Goal: Information Seeking & Learning: Understand process/instructions

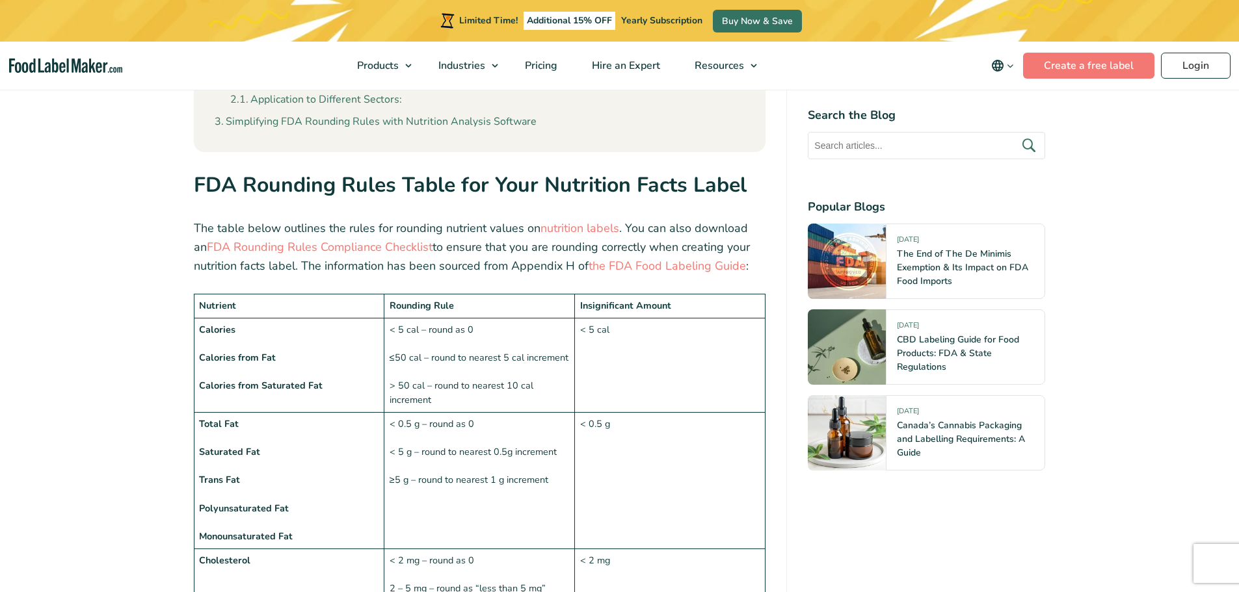
scroll to position [910, 0]
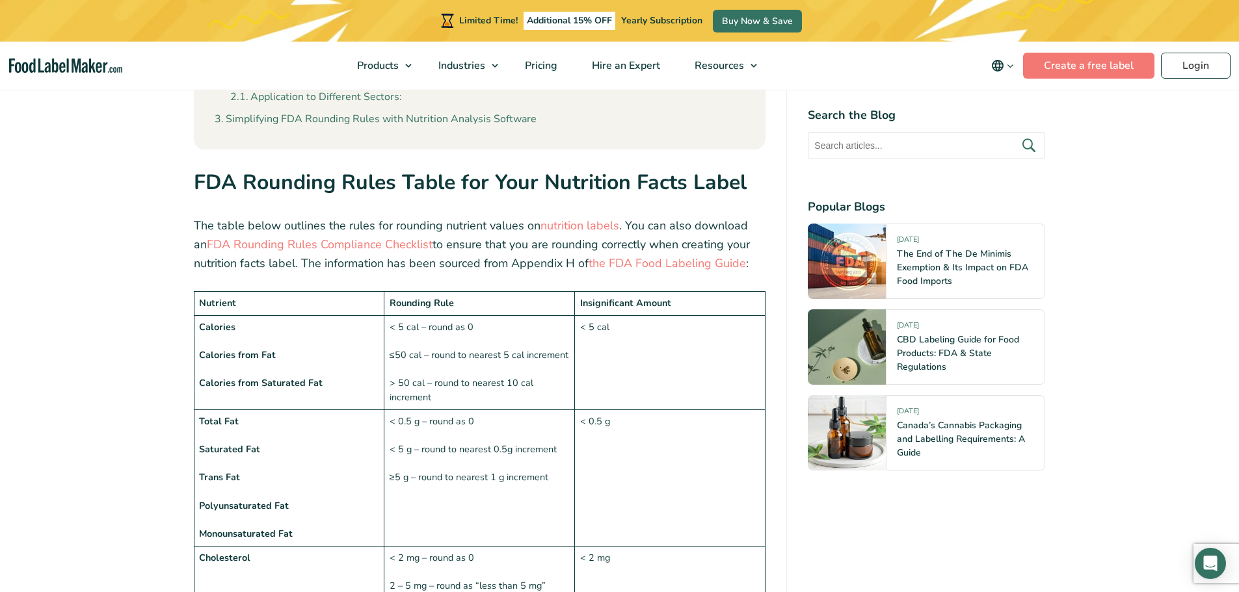
click at [274, 321] on td "Calories Calories from Fat Calories from Saturated Fat" at bounding box center [289, 362] width 191 height 94
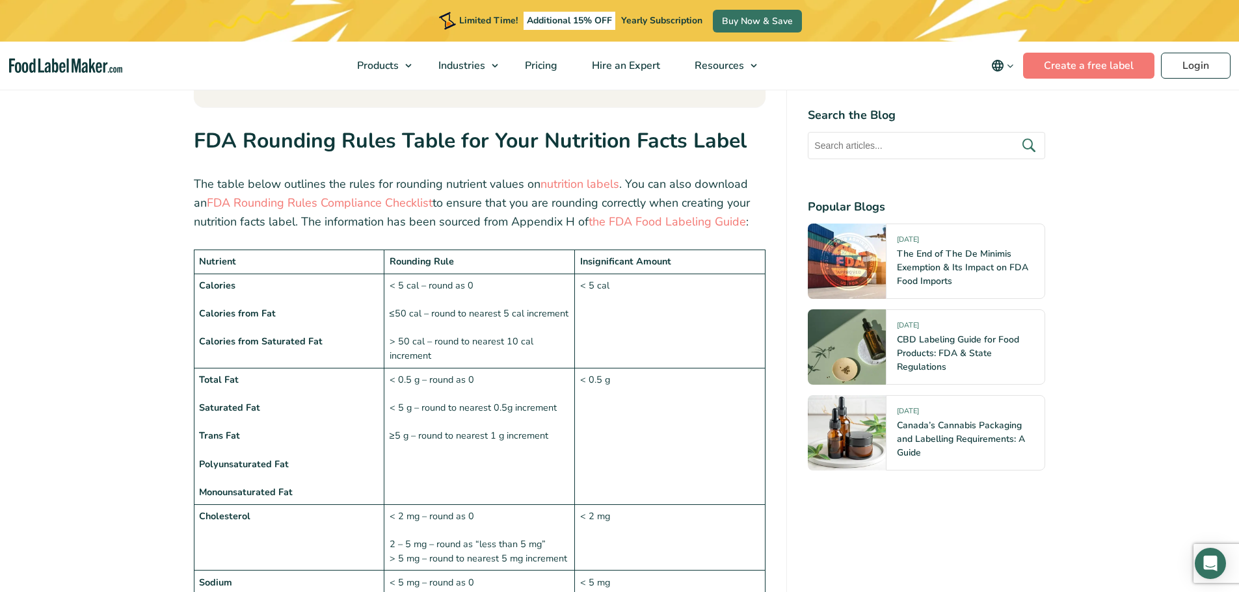
scroll to position [975, 0]
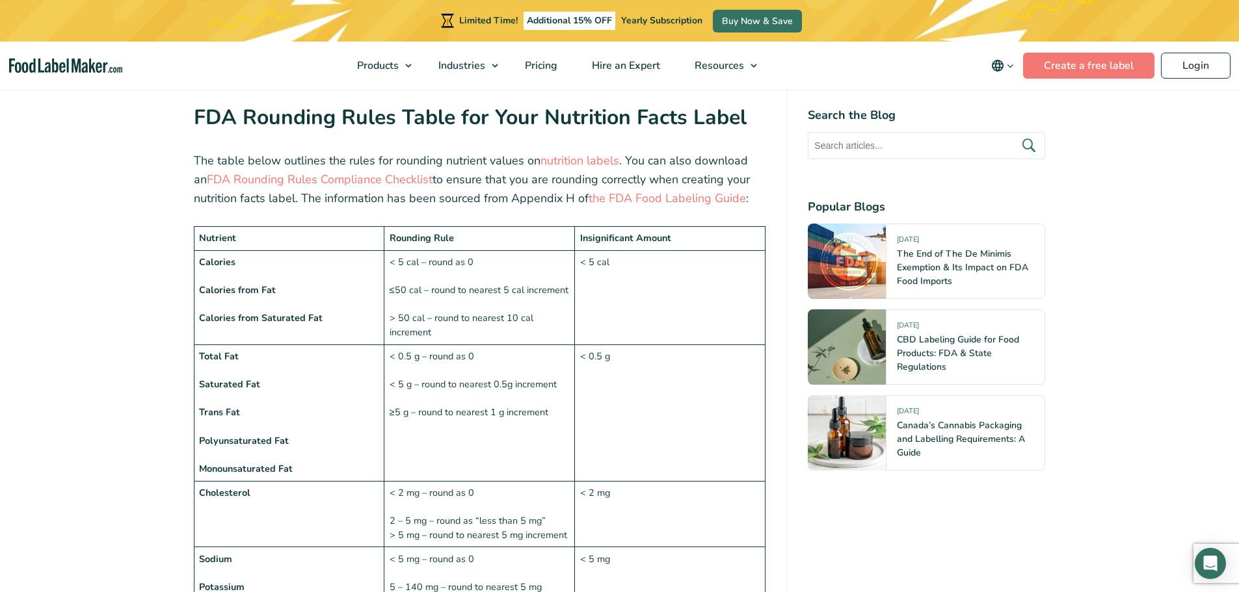
click at [414, 250] on td "< 5 cal – round as 0 ≤50 cal – round to nearest 5 cal increment > 50 cal – roun…" at bounding box center [479, 297] width 191 height 94
drag, startPoint x: 386, startPoint y: 375, endPoint x: 392, endPoint y: 367, distance: 10.2
click at [386, 375] on td "< 0.5 g – round as 0 < 5 g – round to nearest 0.5g increment ≥5 g – round to ne…" at bounding box center [479, 413] width 191 height 137
drag, startPoint x: 391, startPoint y: 354, endPoint x: 579, endPoint y: 353, distance: 187.9
click at [579, 353] on tr "Total Fat Saturated Fat Trans Fat Polyunsaturated Fat Monounsaturated Fat < 0.5…" at bounding box center [480, 413] width 572 height 137
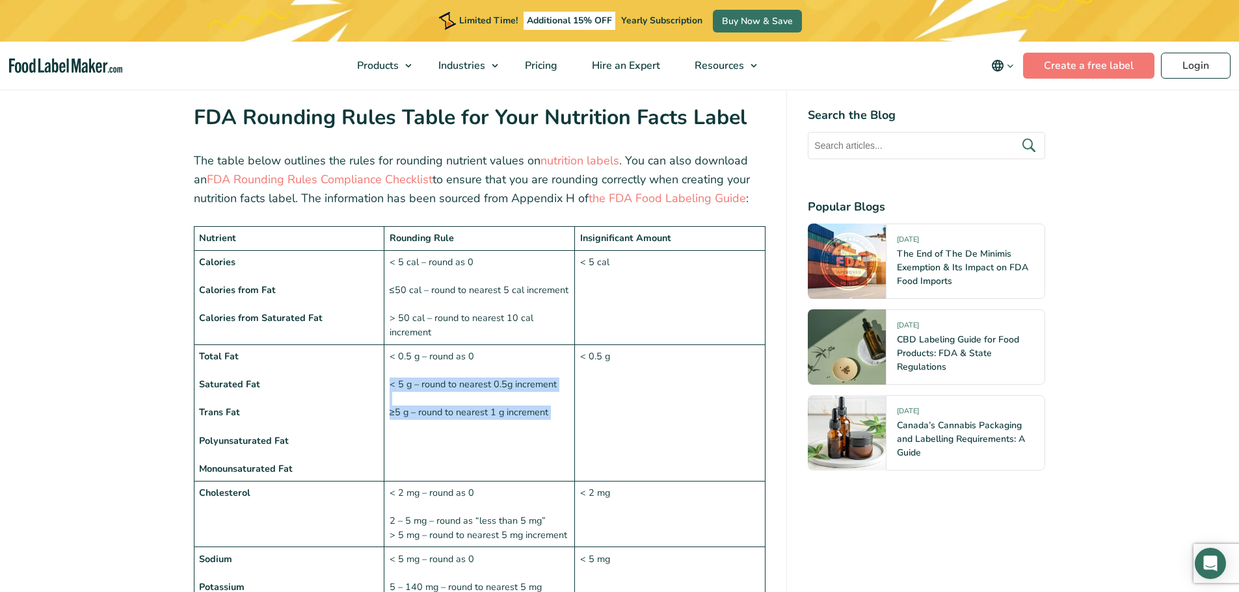
click at [531, 378] on td "< 0.5 g – round as 0 < 5 g – round to nearest 0.5g increment ≥5 g – round to ne…" at bounding box center [479, 413] width 191 height 137
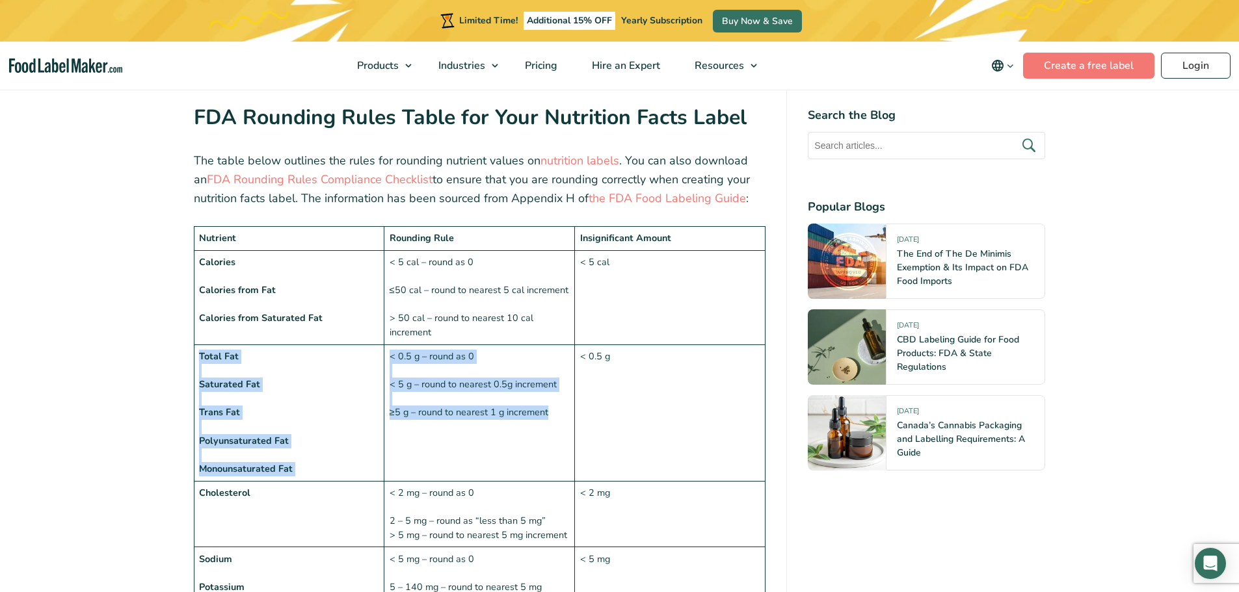
drag, startPoint x: 557, startPoint y: 388, endPoint x: 378, endPoint y: 324, distance: 189.2
click at [378, 345] on tr "Total Fat Saturated Fat Trans Fat Polyunsaturated Fat Monounsaturated Fat < 0.5…" at bounding box center [480, 413] width 572 height 137
click at [405, 345] on td "< 0.5 g – round as 0 < 5 g – round to nearest 0.5g increment ≥5 g – round to ne…" at bounding box center [479, 413] width 191 height 137
drag, startPoint x: 390, startPoint y: 329, endPoint x: 558, endPoint y: 386, distance: 177.7
click at [558, 386] on td "< 0.5 g – round as 0 < 5 g – round to nearest 0.5g increment ≥5 g – round to ne…" at bounding box center [479, 413] width 191 height 137
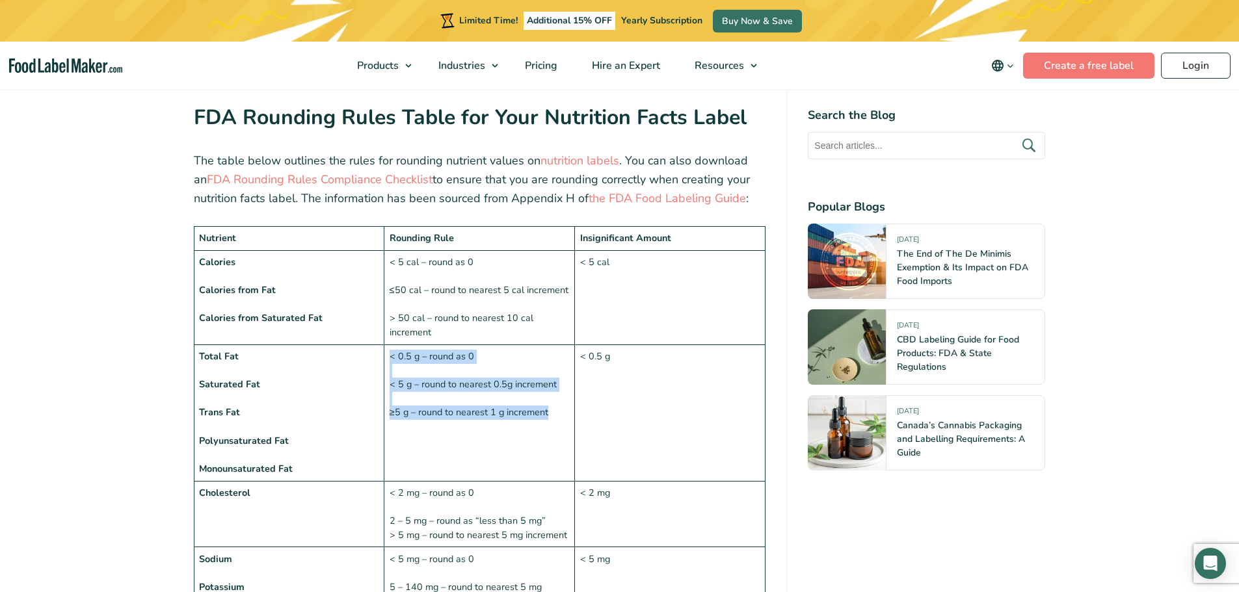
copy td "< 0.5 g – round as 0 < 5 g – round to nearest 0.5g increment ≥5 g – round to ne…"
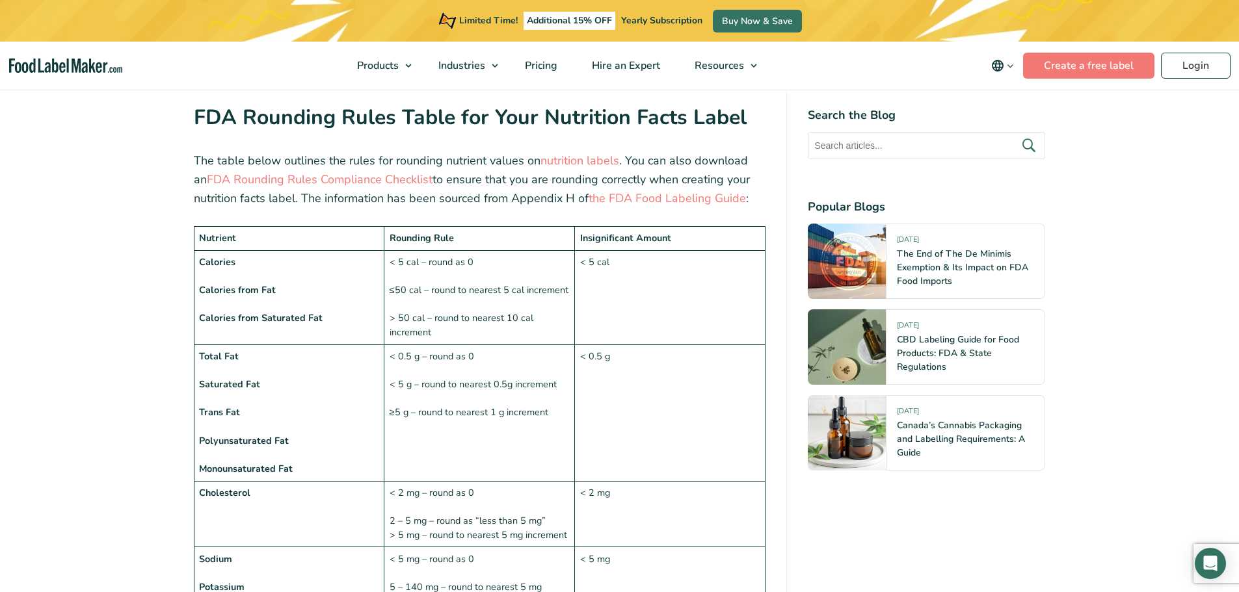
click at [594, 259] on td "< 5 cal" at bounding box center [670, 297] width 191 height 94
drag, startPoint x: 476, startPoint y: 328, endPoint x: 469, endPoint y: 328, distance: 7.2
click at [469, 345] on td "< 0.5 g – round as 0 < 5 g – round to nearest 0.5g increment ≥5 g – round to ne…" at bounding box center [479, 413] width 191 height 137
click at [427, 385] on td "< 0.5 g – round as 0 < 5 g – round to nearest 0.5g increment ≥5 g – round to ne…" at bounding box center [479, 413] width 191 height 137
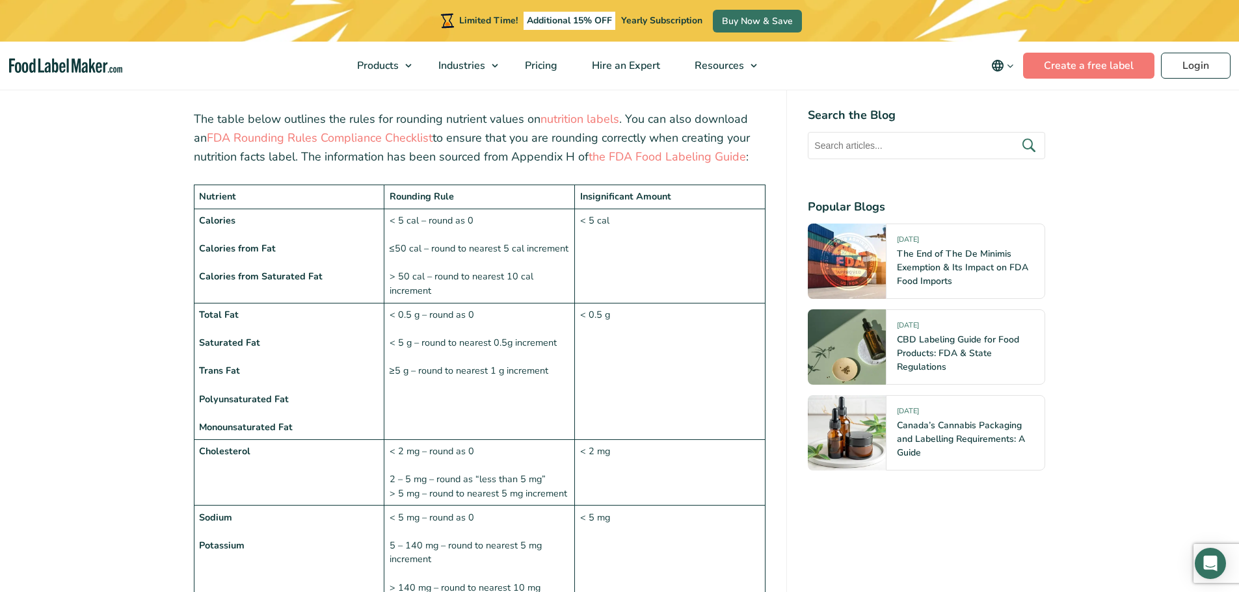
scroll to position [1040, 0]
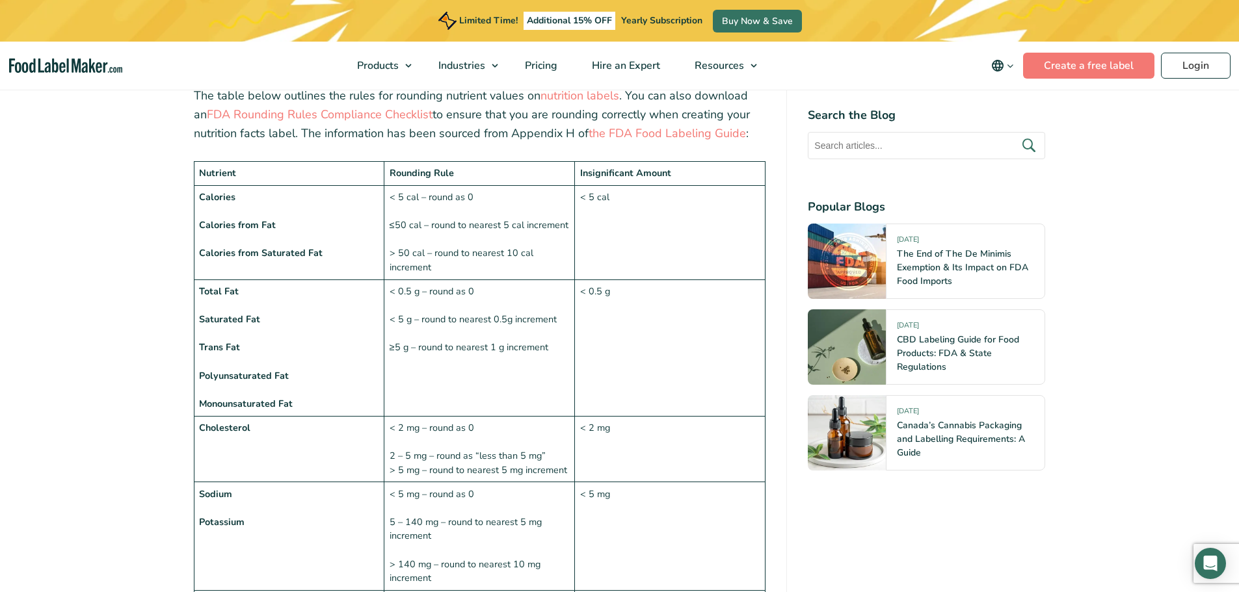
click at [637, 319] on td "< 0.5 g" at bounding box center [670, 348] width 191 height 137
click at [636, 319] on td "< 0.5 g" at bounding box center [670, 348] width 191 height 137
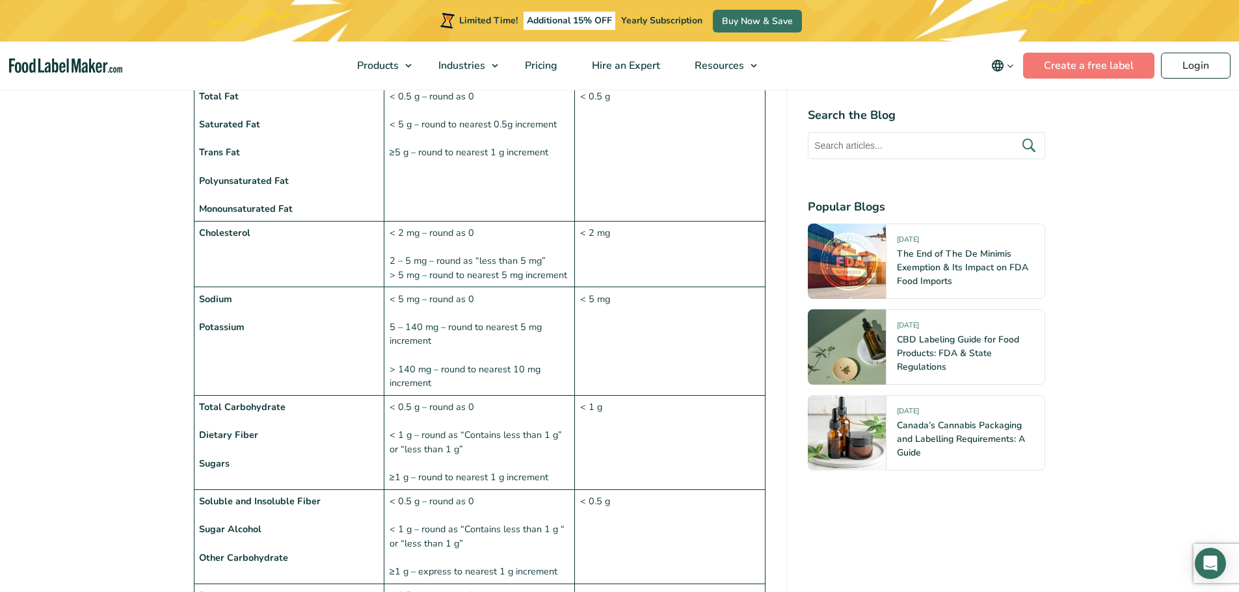
scroll to position [1105, 0]
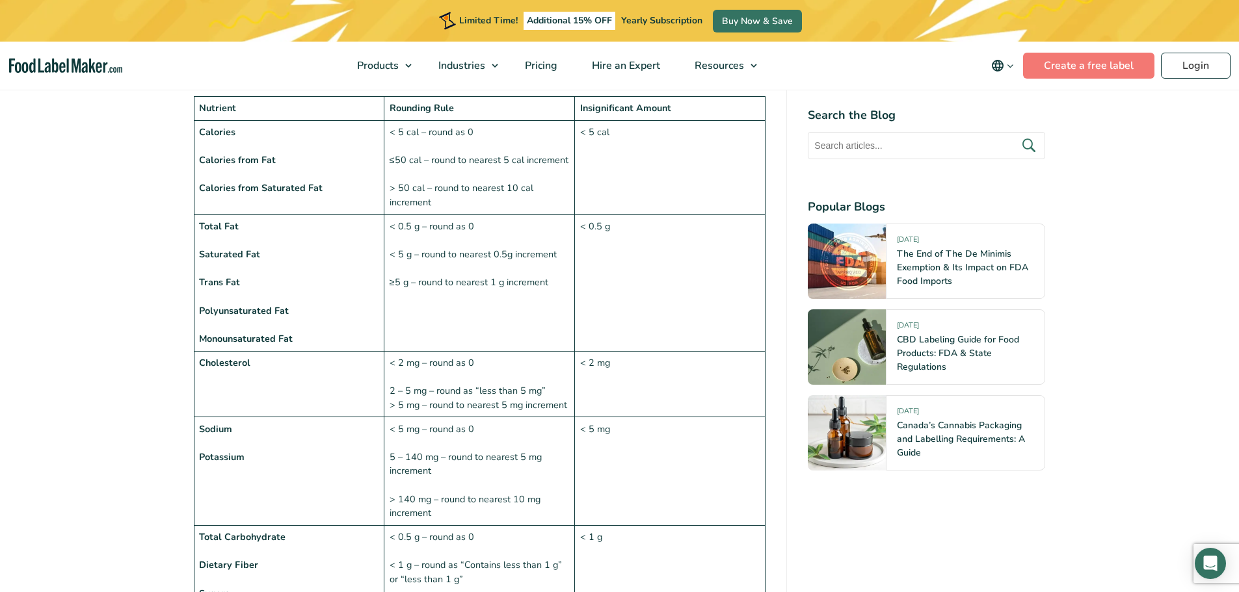
click at [237, 417] on td "Sodium Potassium" at bounding box center [289, 471] width 191 height 109
click at [417, 417] on td "< 5 mg – round as 0 5 – 140 mg – round to nearest 5 mg increment > 140 mg – rou…" at bounding box center [479, 471] width 191 height 109
click at [442, 417] on td "< 5 mg – round as 0 5 – 140 mg – round to nearest 5 mg increment > 140 mg – rou…" at bounding box center [479, 471] width 191 height 109
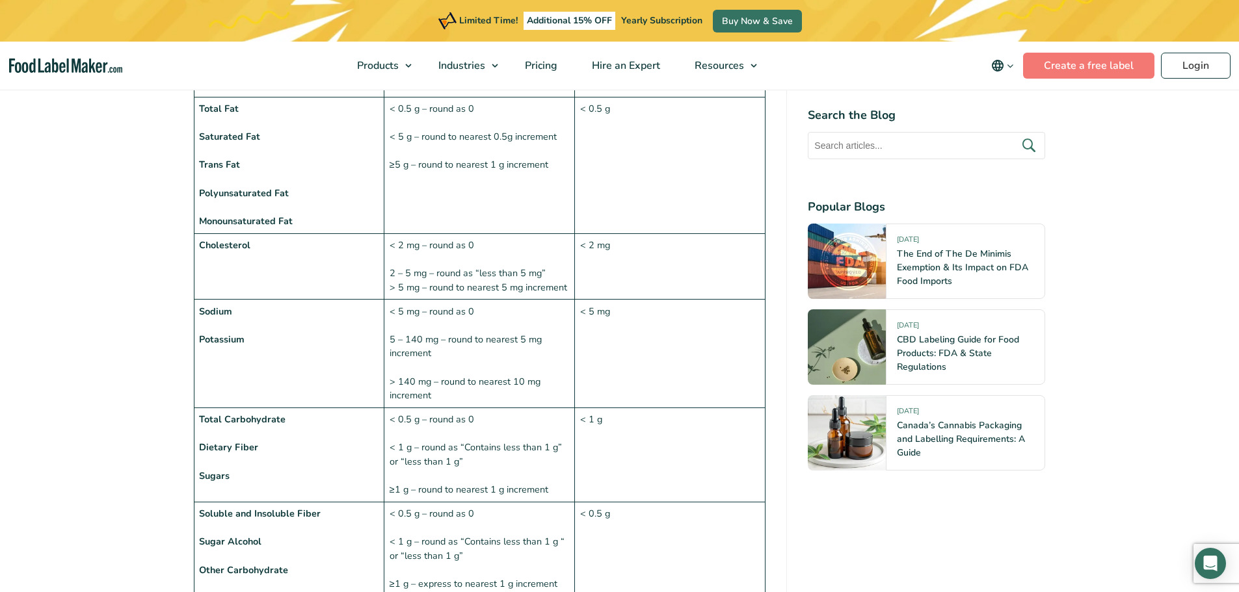
scroll to position [1235, 0]
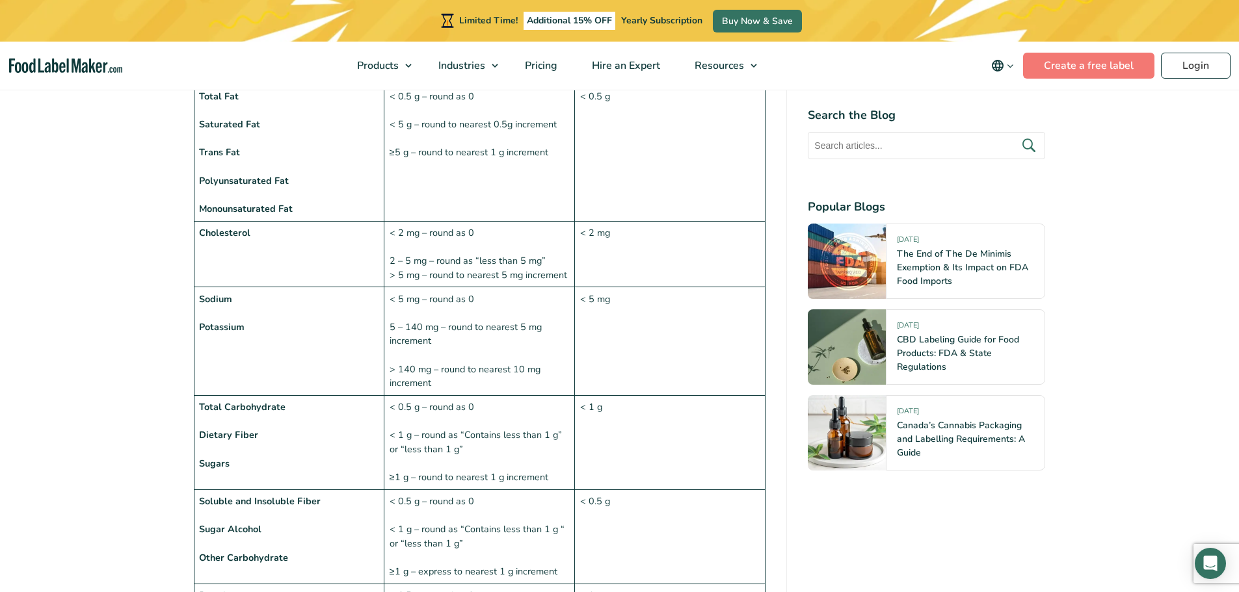
click at [455, 299] on td "< 5 mg – round as 0 5 – 140 mg – round to nearest 5 mg increment > 140 mg – rou…" at bounding box center [479, 341] width 191 height 109
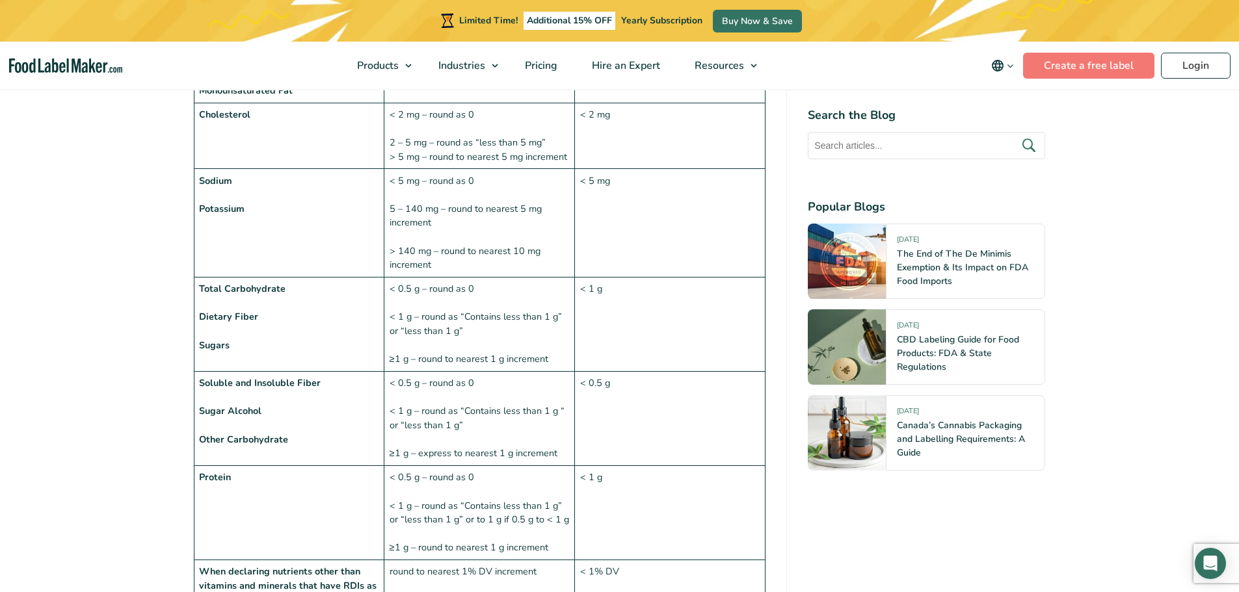
scroll to position [1366, 0]
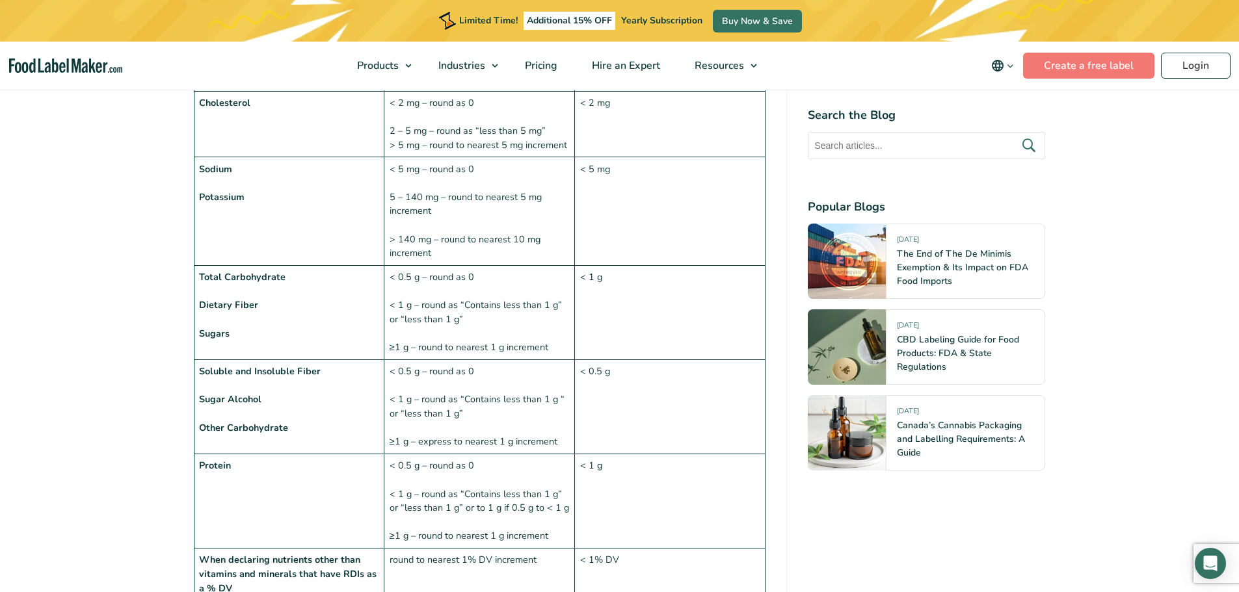
click at [432, 266] on td "< 0.5 g – round as 0 < 1 g – round as “Contains less than 1 g” or “less than 1 …" at bounding box center [479, 313] width 191 height 94
click at [604, 266] on td "< 1 g" at bounding box center [670, 313] width 191 height 94
drag, startPoint x: 390, startPoint y: 248, endPoint x: 509, endPoint y: 249, distance: 119.0
click at [509, 266] on td "< 0.5 g – round as 0 < 1 g – round as “Contains less than 1 g” or “less than 1 …" at bounding box center [479, 313] width 191 height 94
copy td "< 0.5 g – round as 0"
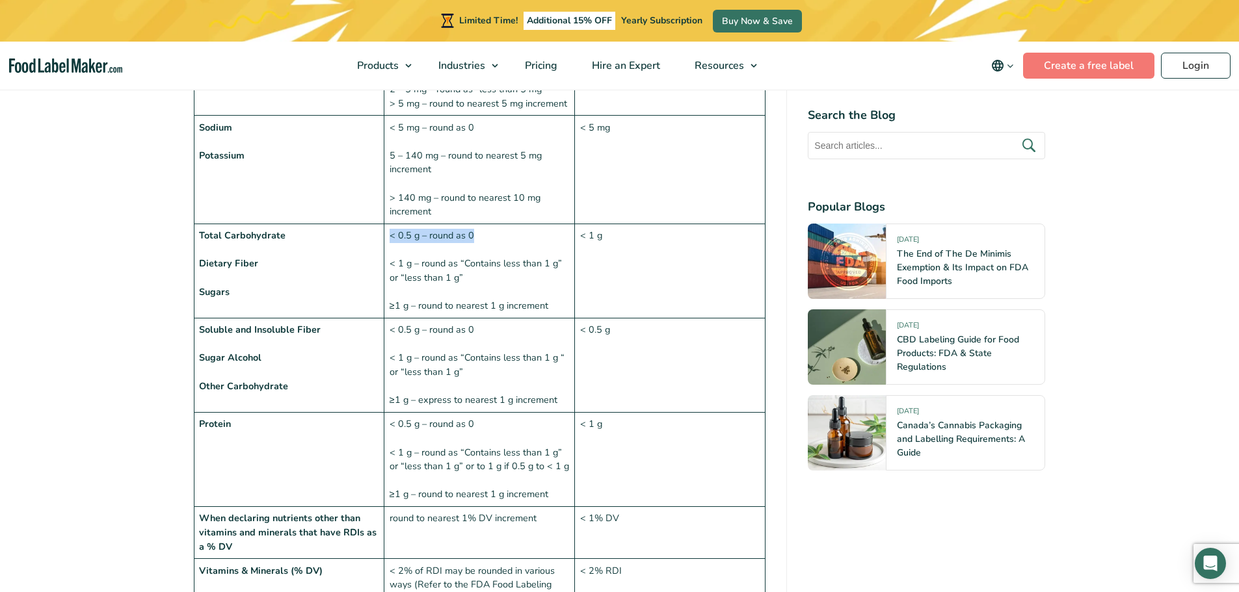
scroll to position [1431, 0]
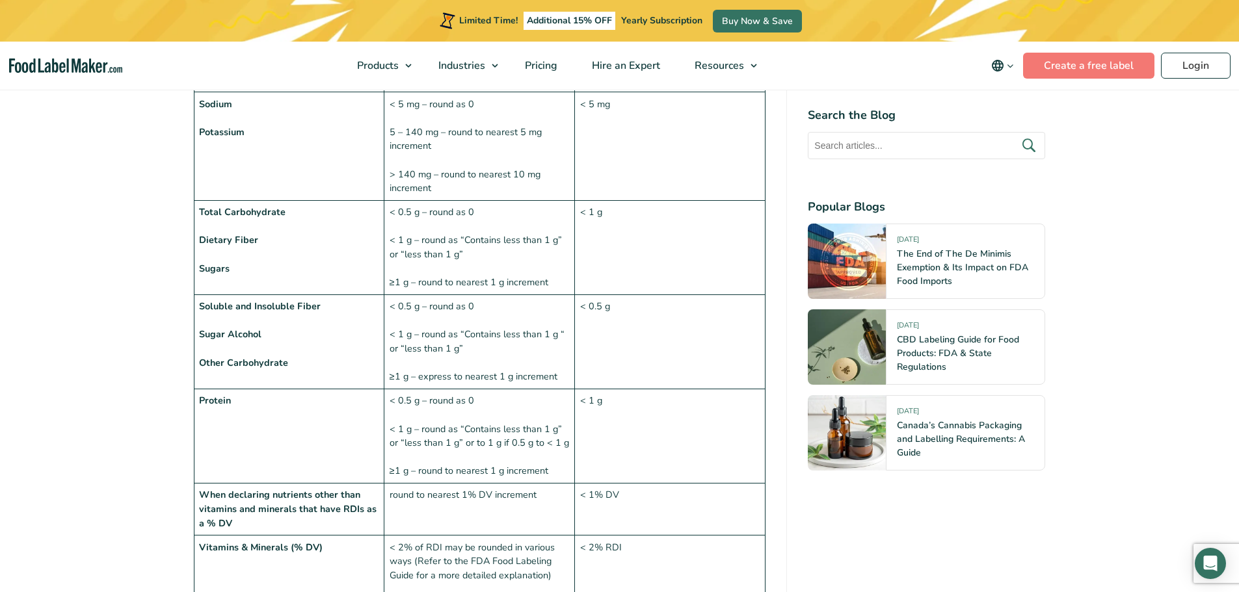
click at [404, 220] on td "< 0.5 g – round as 0 < 1 g – round as “Contains less than 1 g” or “less than 1 …" at bounding box center [479, 248] width 191 height 94
click at [455, 227] on td "< 0.5 g – round as 0 < 1 g – round as “Contains less than 1 g” or “less than 1 …" at bounding box center [479, 248] width 191 height 94
click at [456, 226] on td "< 0.5 g – round as 0 < 1 g – round as “Contains less than 1 g” or “less than 1 …" at bounding box center [479, 248] width 191 height 94
click at [438, 224] on td "< 0.5 g – round as 0 < 1 g – round as “Contains less than 1 g” or “less than 1 …" at bounding box center [479, 248] width 191 height 94
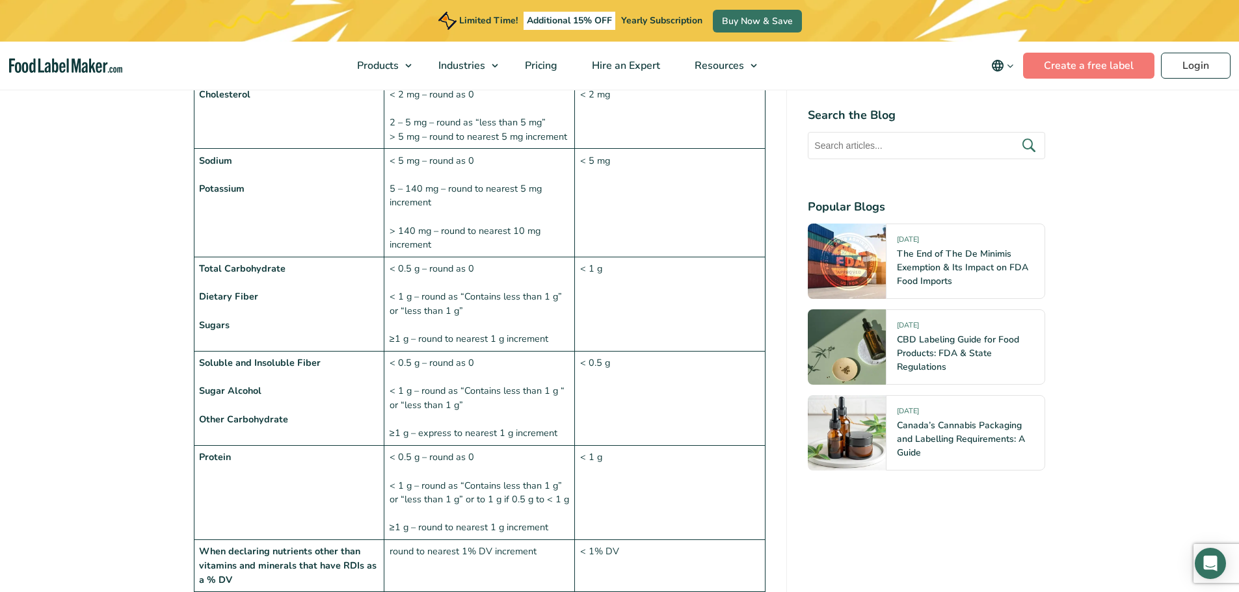
scroll to position [1366, 0]
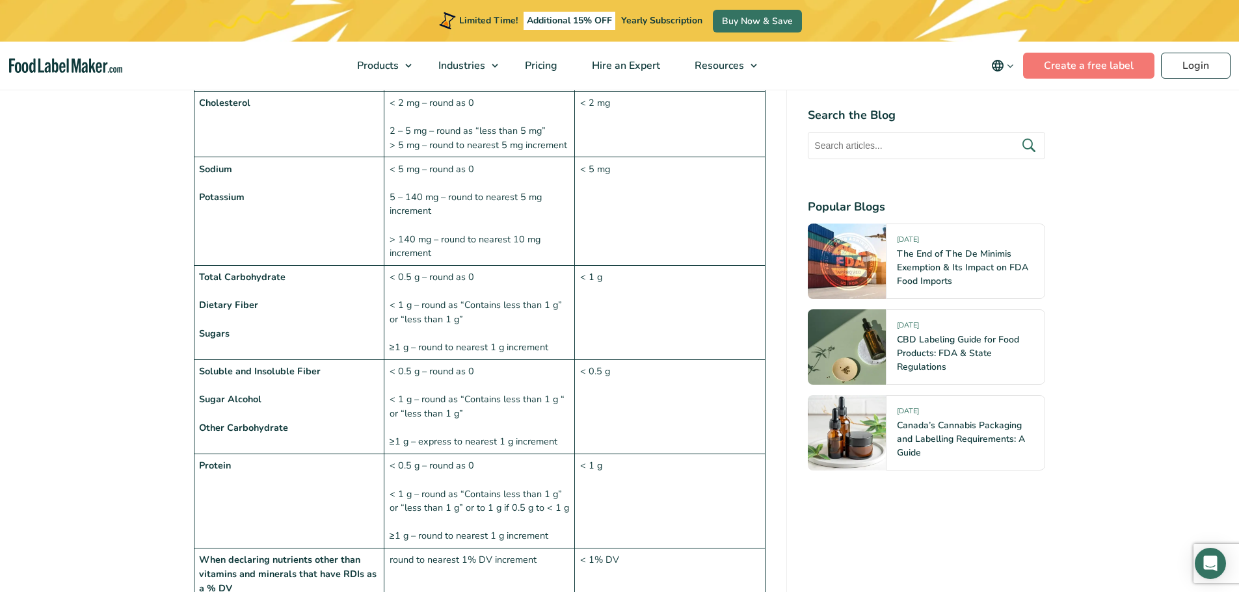
click at [244, 233] on td "Sodium Potassium" at bounding box center [289, 211] width 191 height 109
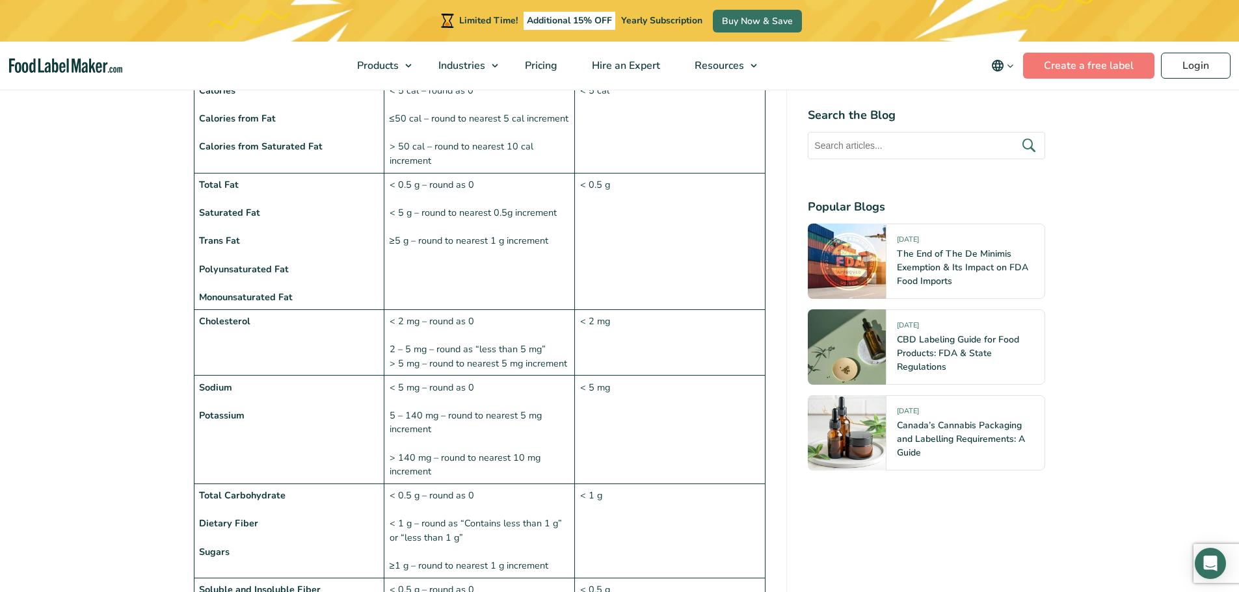
scroll to position [1170, 0]
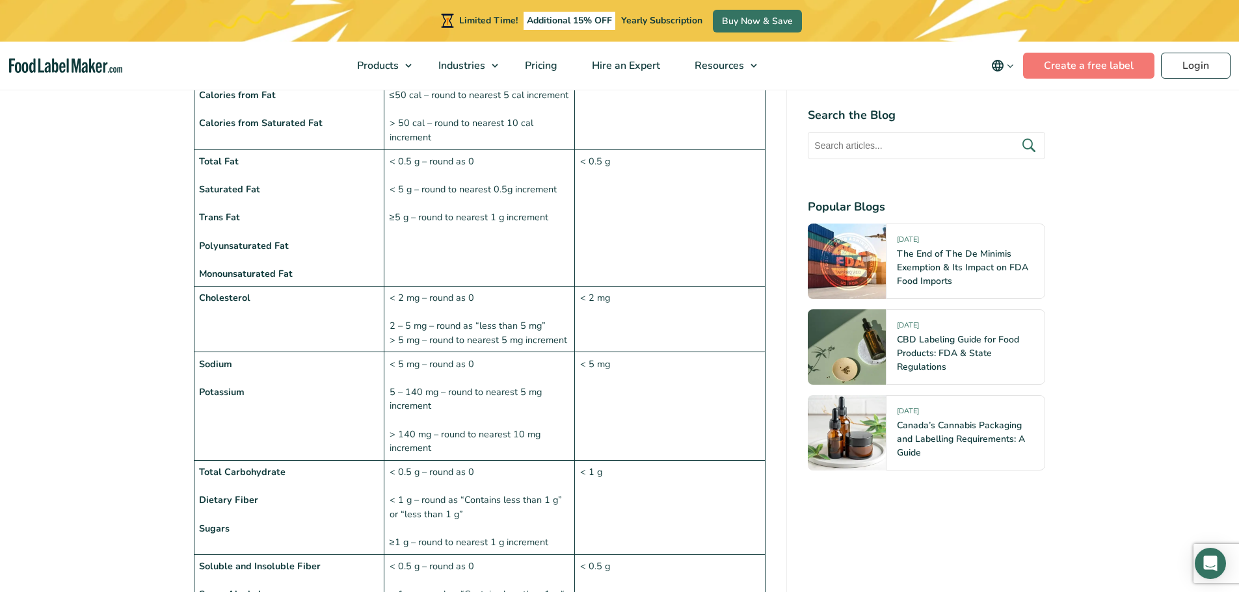
click at [280, 357] on td "Sodium Potassium" at bounding box center [289, 406] width 191 height 109
click at [259, 360] on td "Sodium Potassium" at bounding box center [289, 406] width 191 height 109
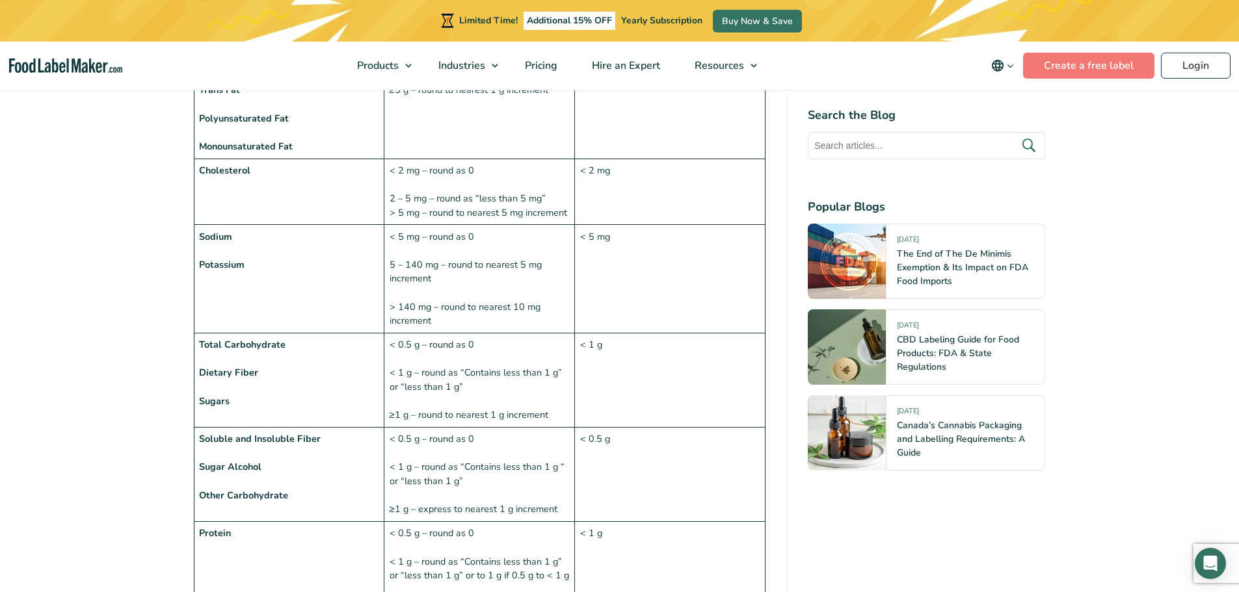
scroll to position [1301, 0]
click at [251, 363] on strong "Dietary Fiber" at bounding box center [228, 369] width 59 height 13
click at [254, 363] on strong "Dietary Fiber" at bounding box center [228, 369] width 59 height 13
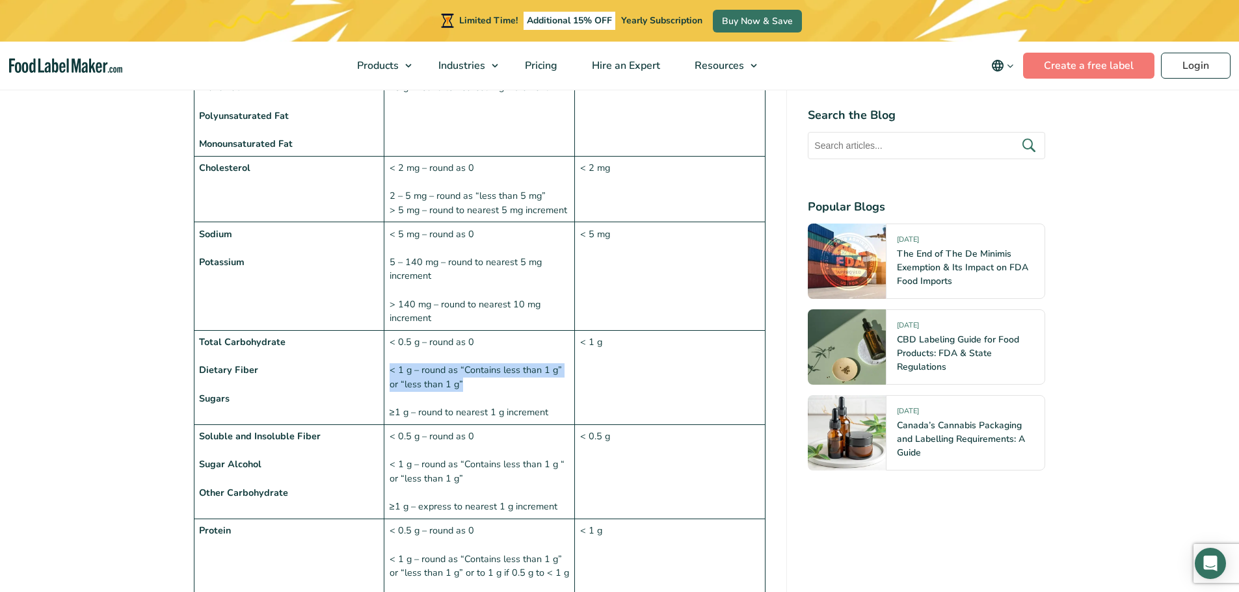
drag, startPoint x: 390, startPoint y: 340, endPoint x: 470, endPoint y: 353, distance: 81.7
click at [470, 353] on td "< 0.5 g – round as 0 < 1 g – round as “Contains less than 1 g” or “less than 1 …" at bounding box center [479, 378] width 191 height 94
copy td "< 1 g – round as “Contains less than 1 g” or “less than 1 g”"
click at [488, 384] on td "< 0.5 g – round as 0 < 1 g – round as “Contains less than 1 g” or “less than 1 …" at bounding box center [479, 378] width 191 height 94
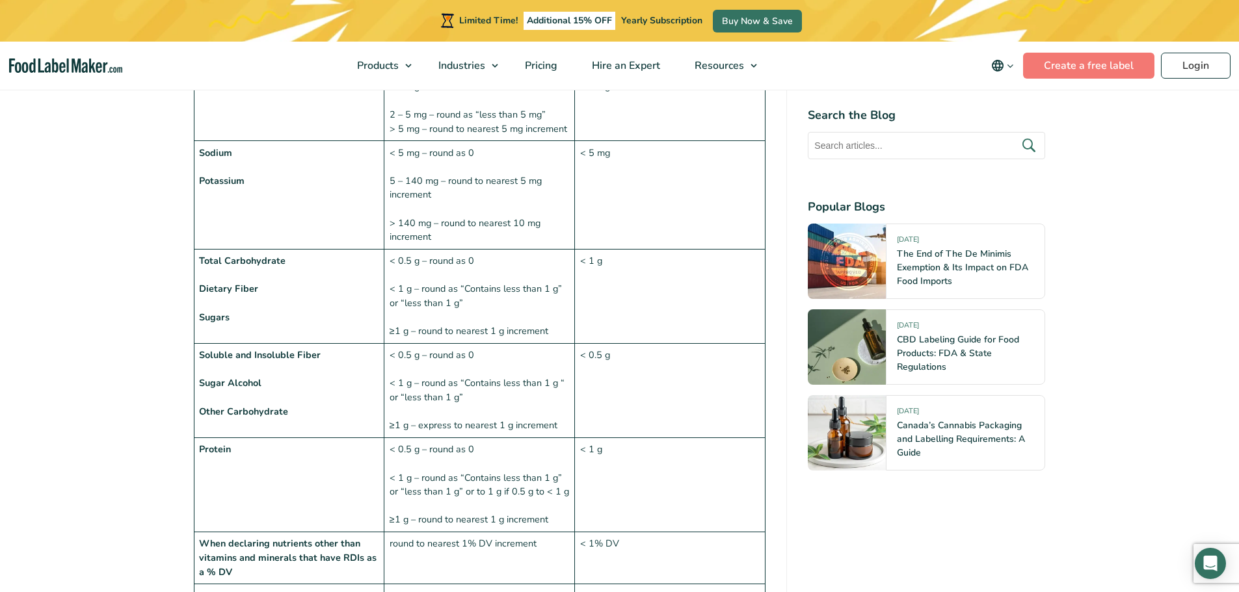
scroll to position [1431, 0]
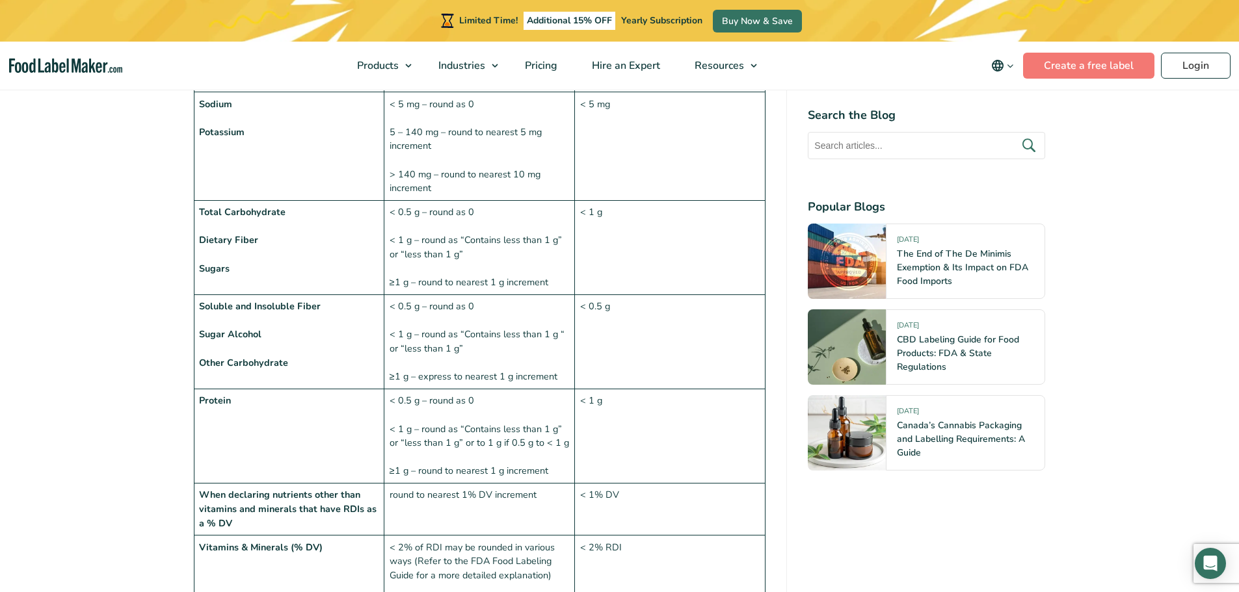
click at [464, 411] on td "< 0.5 g – round as 0 < 1 g – round as “Contains less than 1 g” or “less than 1 …" at bounding box center [479, 437] width 191 height 94
click at [462, 444] on td "< 0.5 g – round as 0 < 1 g – round as “Contains less than 1 g” or “less than 1 …" at bounding box center [479, 437] width 191 height 94
click at [427, 318] on td "< 0.5 g – round as 0 < 1 g – round as “Contains less than 1 g “ or “less than 1…" at bounding box center [479, 342] width 191 height 94
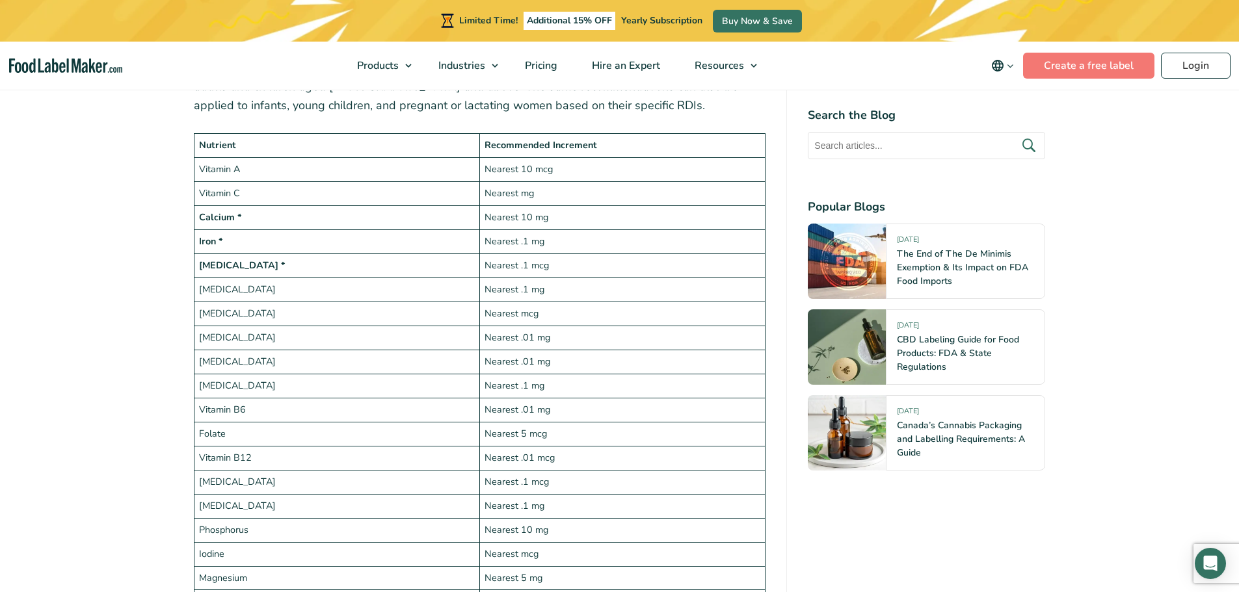
scroll to position [2341, 0]
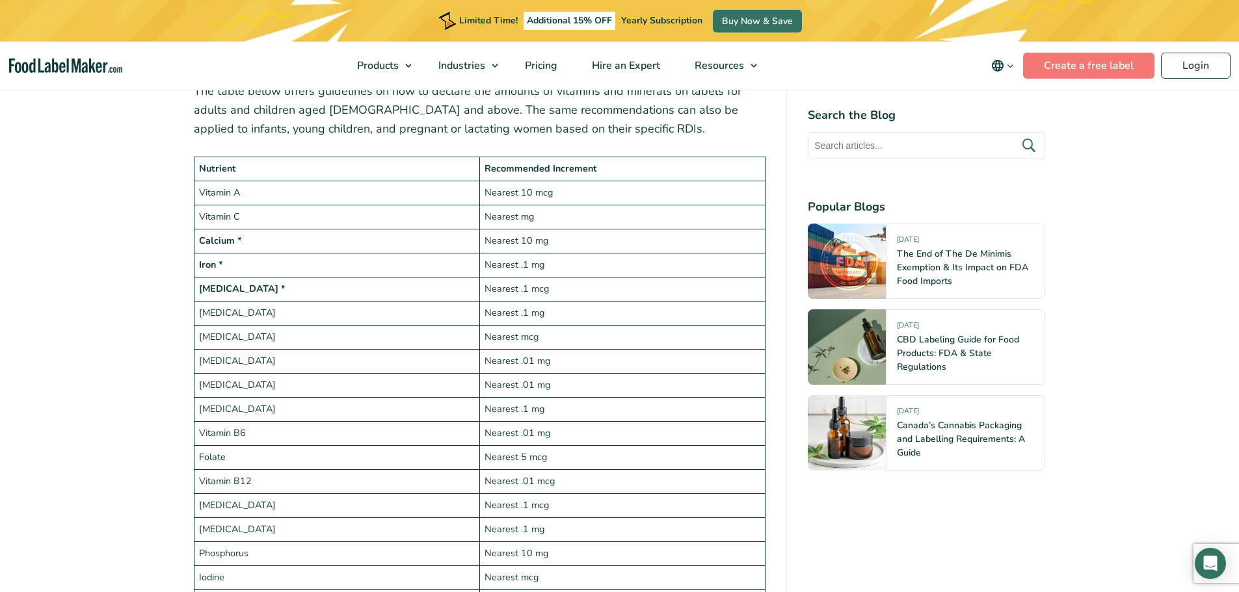
click at [521, 229] on td "Nearest 10 mg" at bounding box center [621, 241] width 285 height 24
click at [541, 229] on td "Nearest 10 mg" at bounding box center [621, 241] width 285 height 24
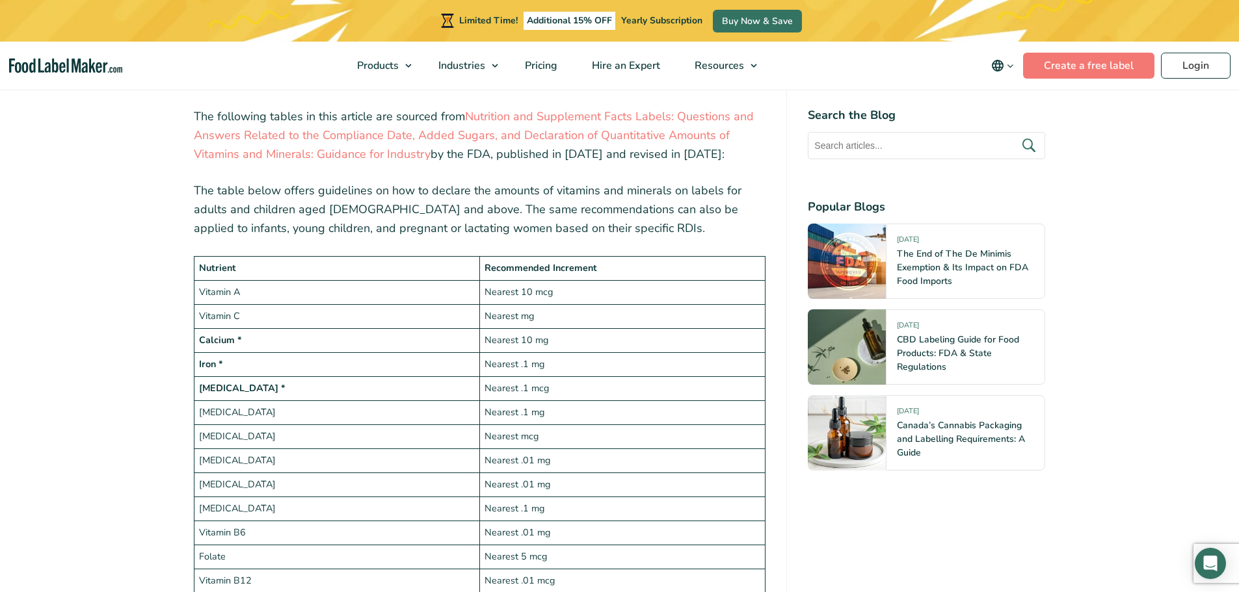
scroll to position [2276, 0]
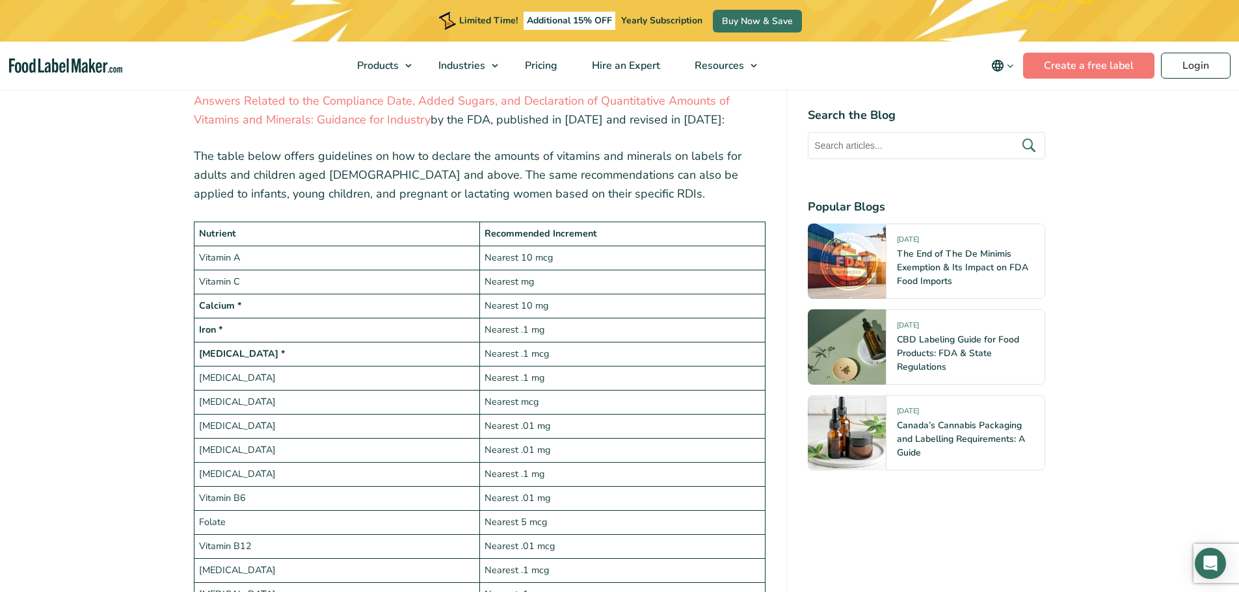
click at [513, 318] on td "Nearest .1 mg" at bounding box center [621, 330] width 285 height 24
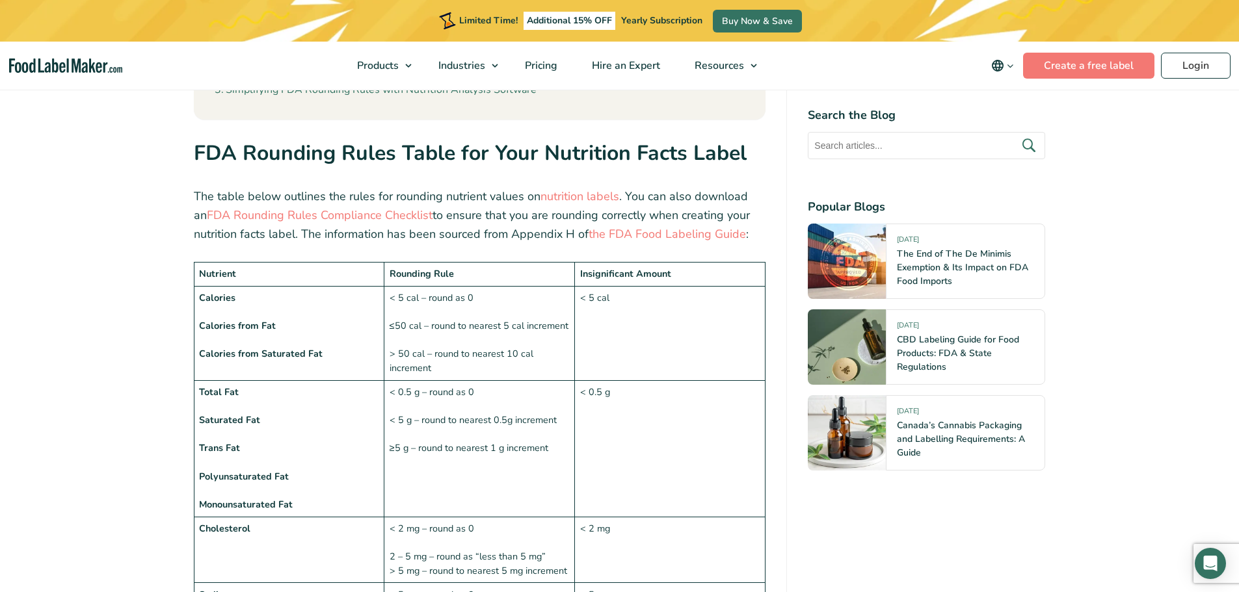
scroll to position [910, 0]
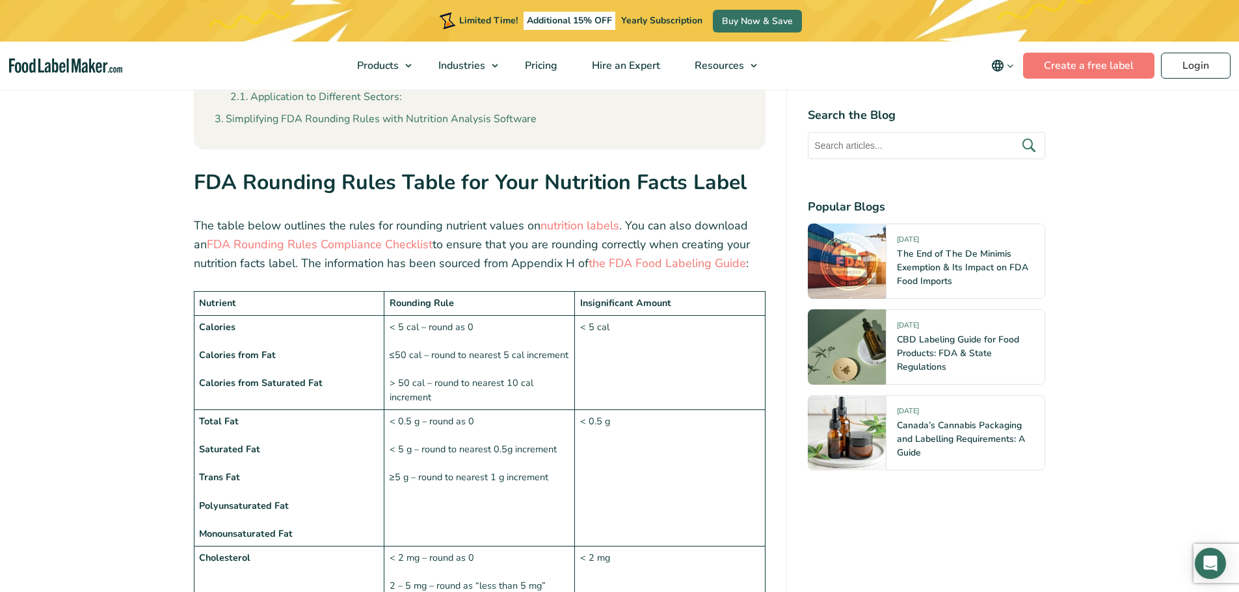
click at [432, 315] on td "< 5 cal – round as 0 ≤50 cal – round to nearest 5 cal increment > 50 cal – roun…" at bounding box center [479, 362] width 191 height 94
click at [442, 354] on td "< 5 cal – round as 0 ≤50 cal – round to nearest 5 cal increment > 50 cal – roun…" at bounding box center [479, 362] width 191 height 94
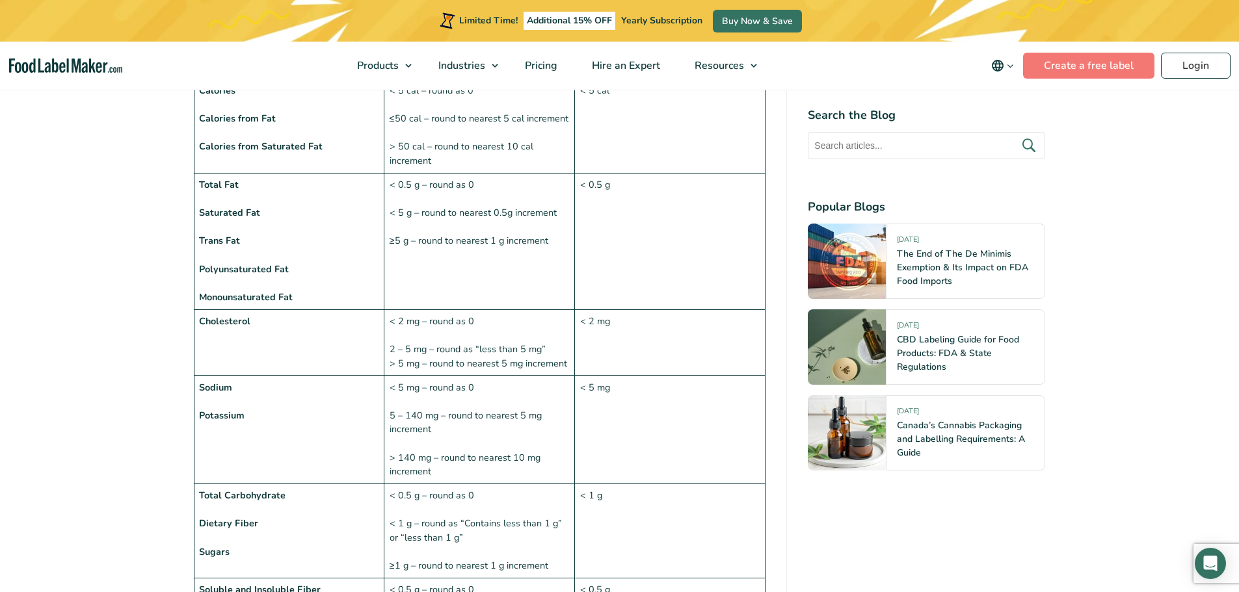
scroll to position [1170, 0]
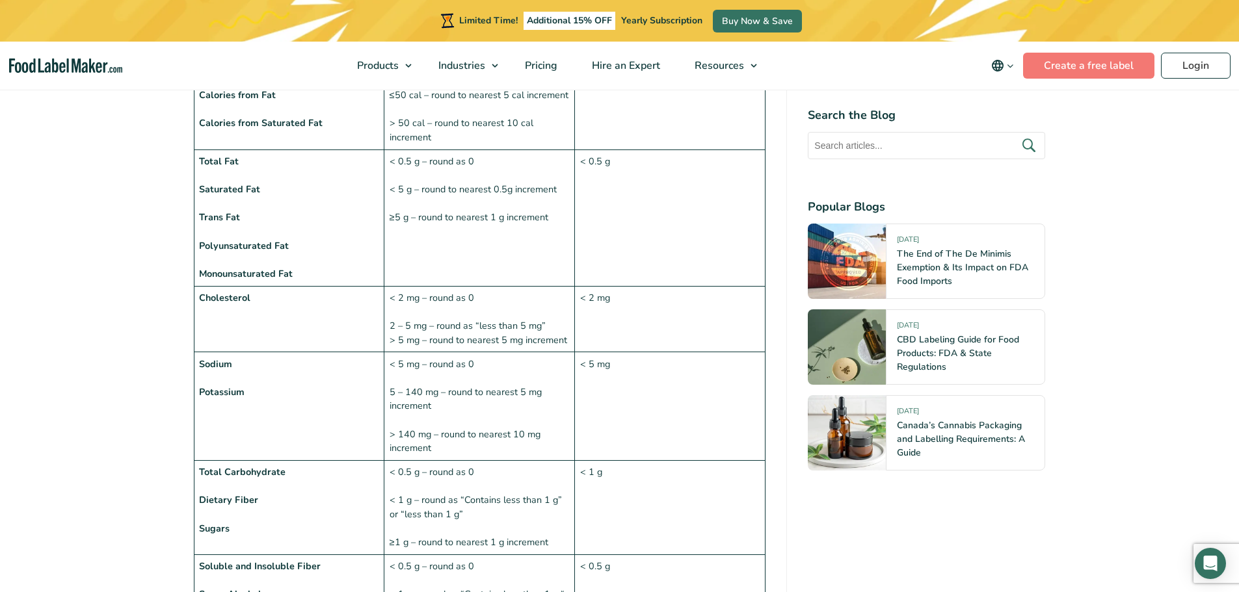
click at [458, 371] on td "< 5 mg – round as 0 5 – 140 mg – round to nearest 5 mg increment > 140 mg – rou…" at bounding box center [479, 406] width 191 height 109
click at [429, 378] on td "< 5 mg – round as 0 5 – 140 mg – round to nearest 5 mg increment > 140 mg – rou…" at bounding box center [479, 406] width 191 height 109
click at [436, 372] on td "< 5 mg – round as 0 5 – 140 mg – round to nearest 5 mg increment > 140 mg – rou…" at bounding box center [479, 406] width 191 height 109
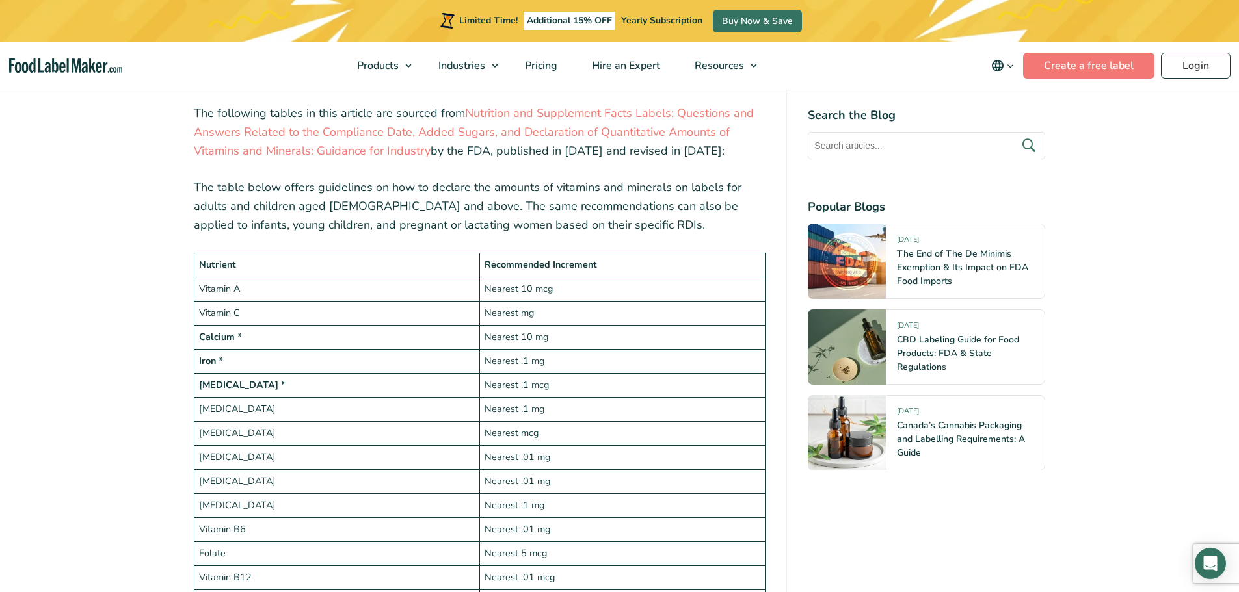
scroll to position [2276, 0]
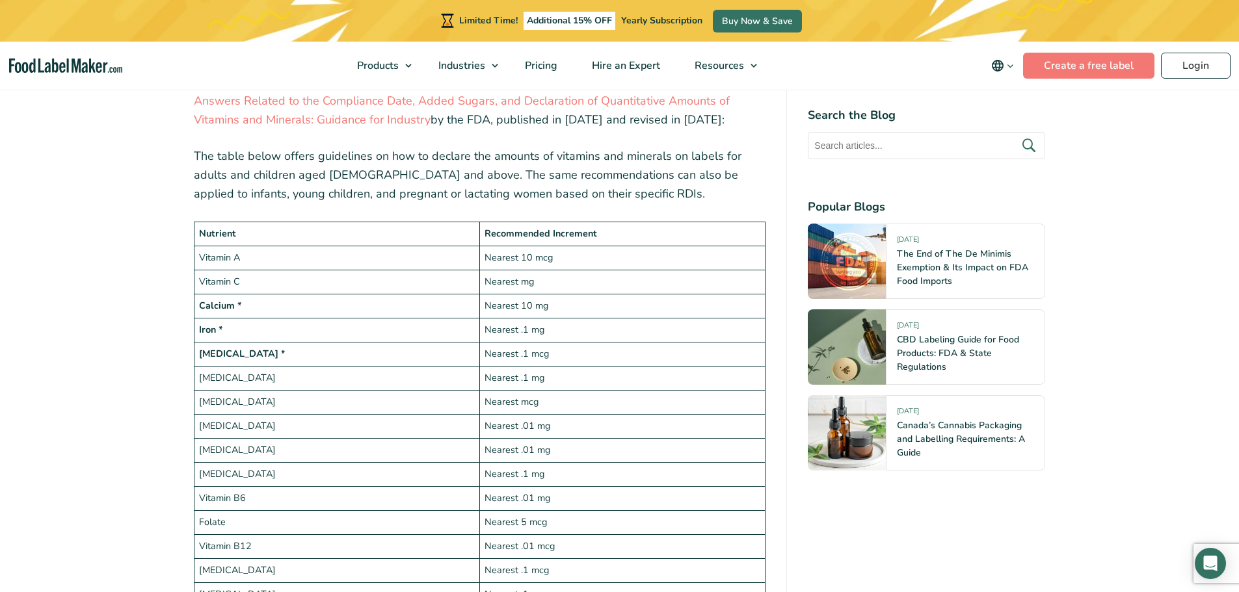
click at [524, 294] on td "Nearest 10 mg" at bounding box center [621, 306] width 285 height 24
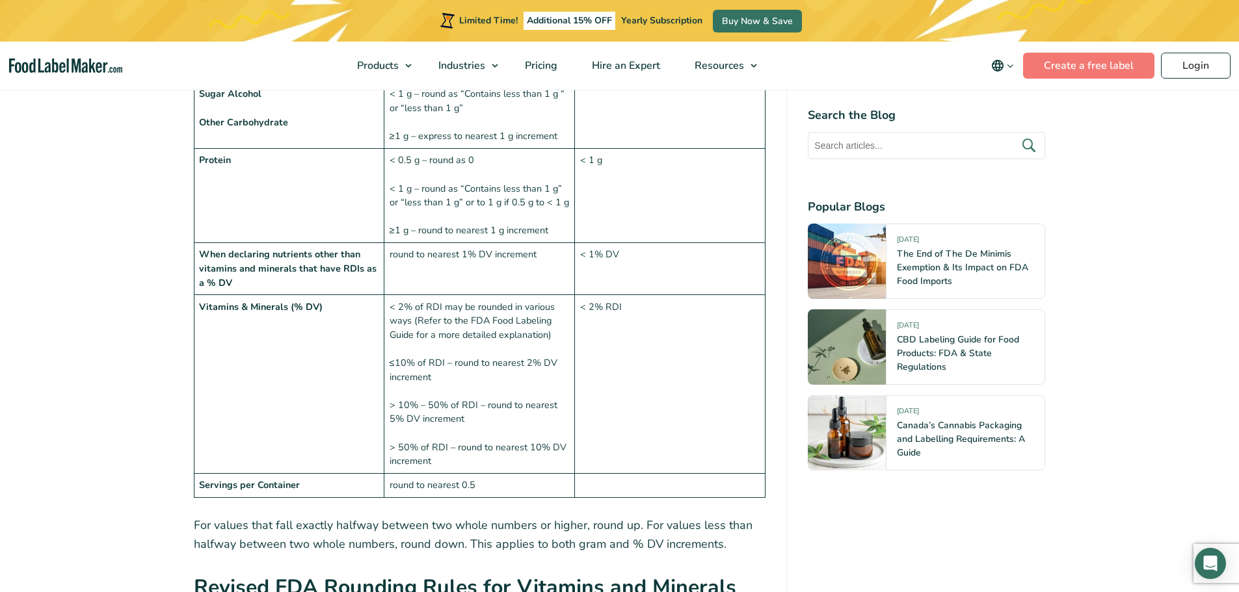
scroll to position [1756, 0]
